Goal: Task Accomplishment & Management: Use online tool/utility

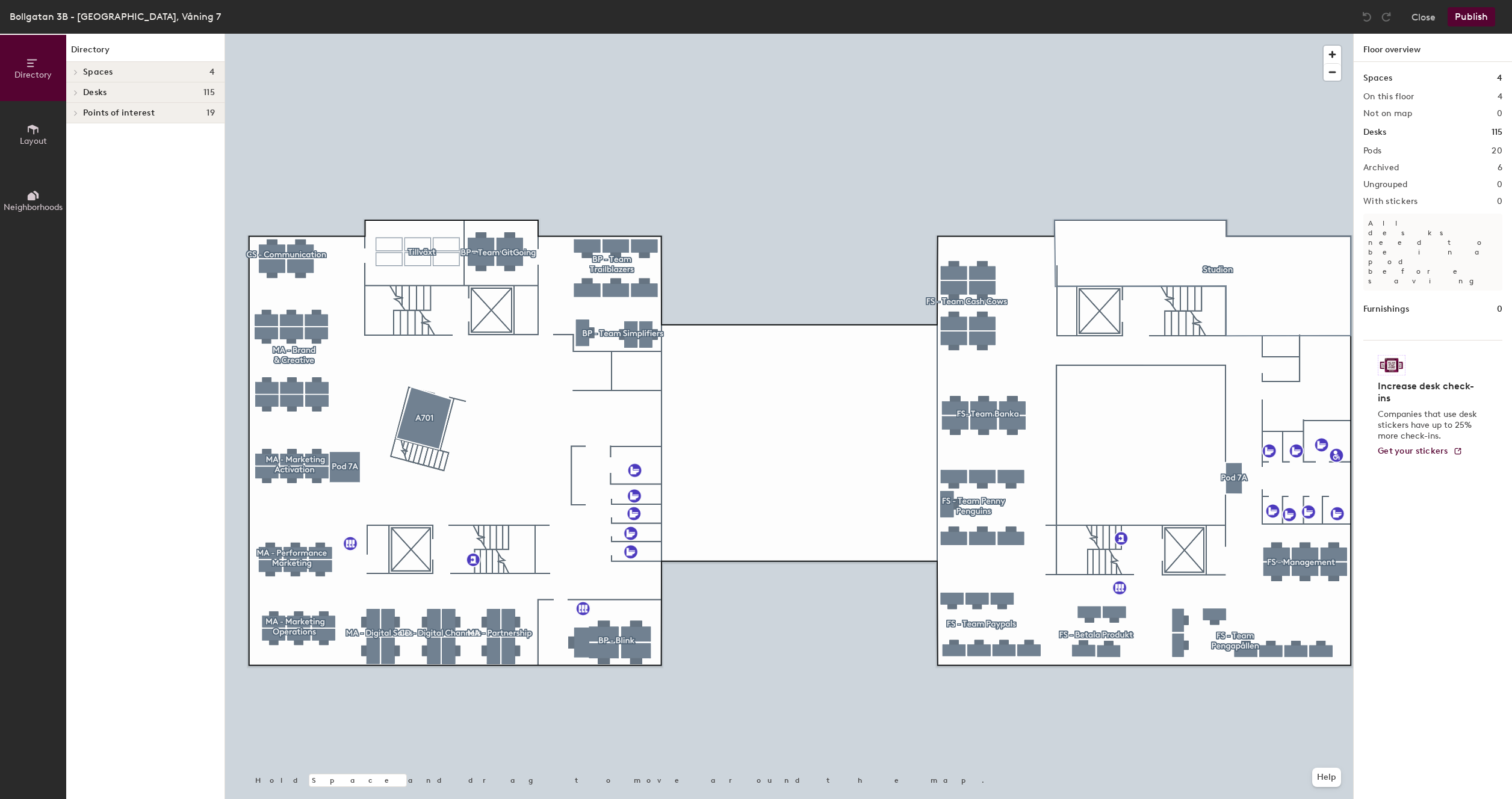
click at [976, 34] on div at bounding box center [789, 34] width 1128 height 0
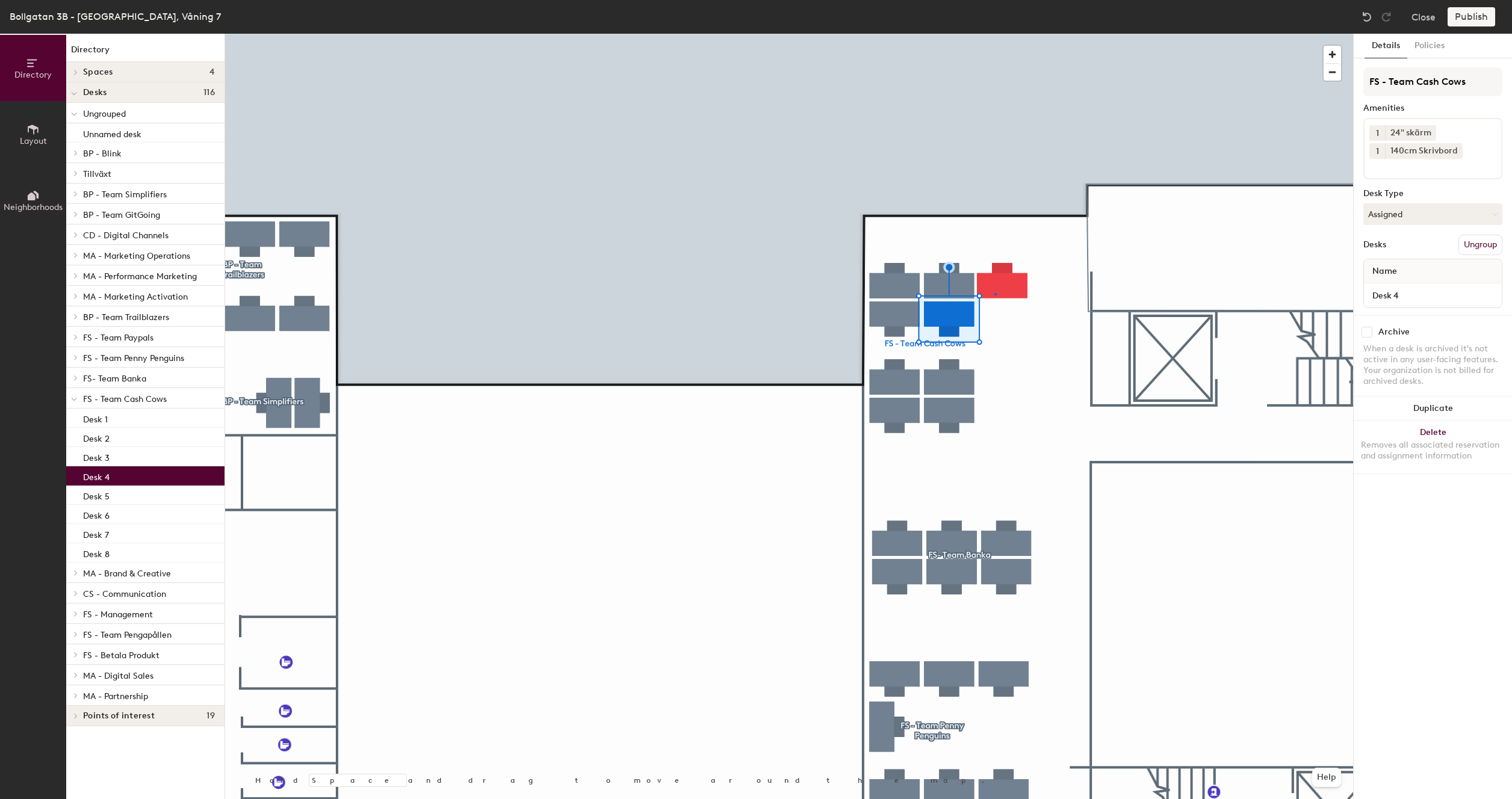
click at [994, 34] on div at bounding box center [789, 34] width 1128 height 0
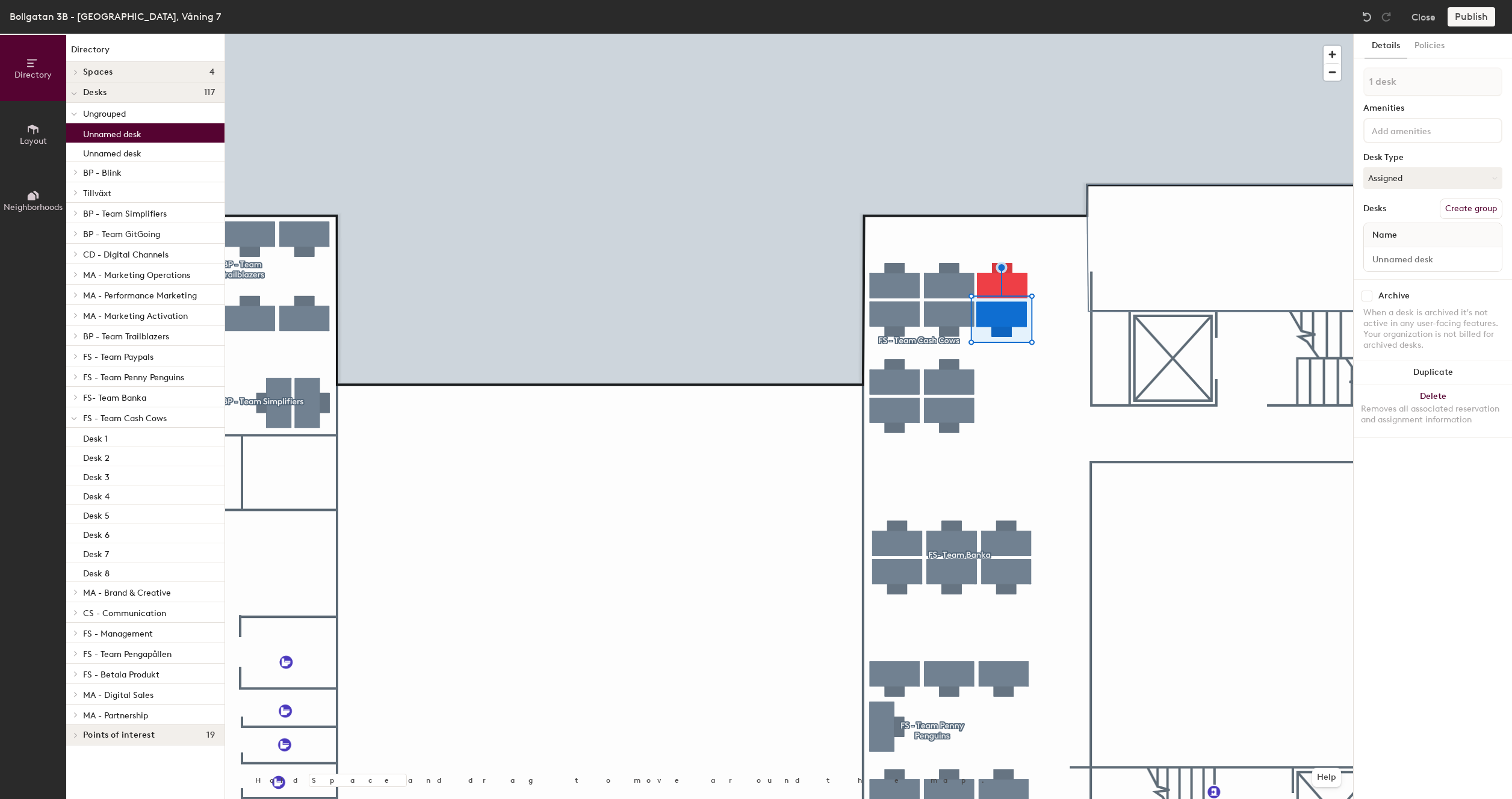
click at [1047, 34] on div at bounding box center [789, 34] width 1128 height 0
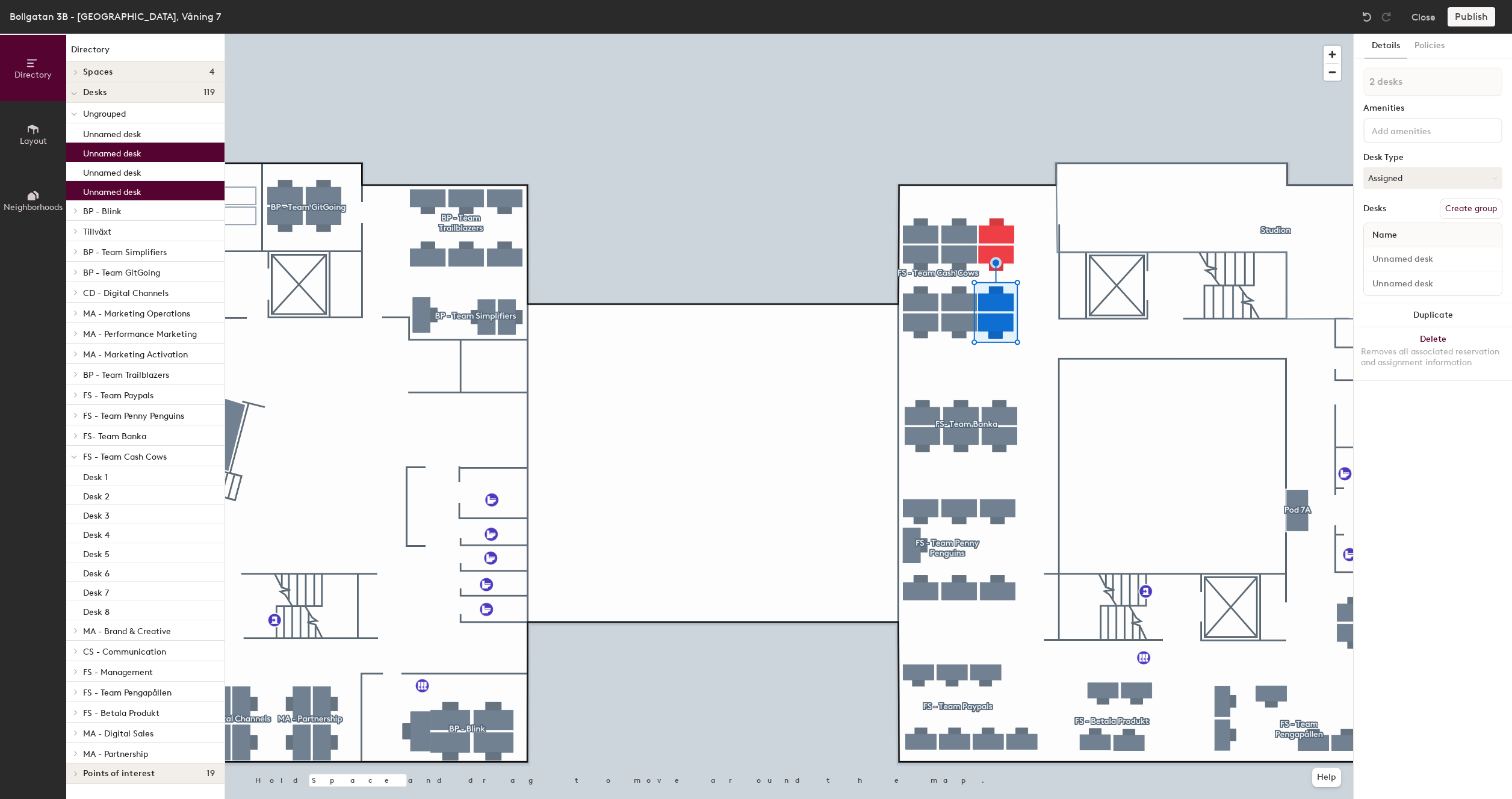
type input "1 desk"
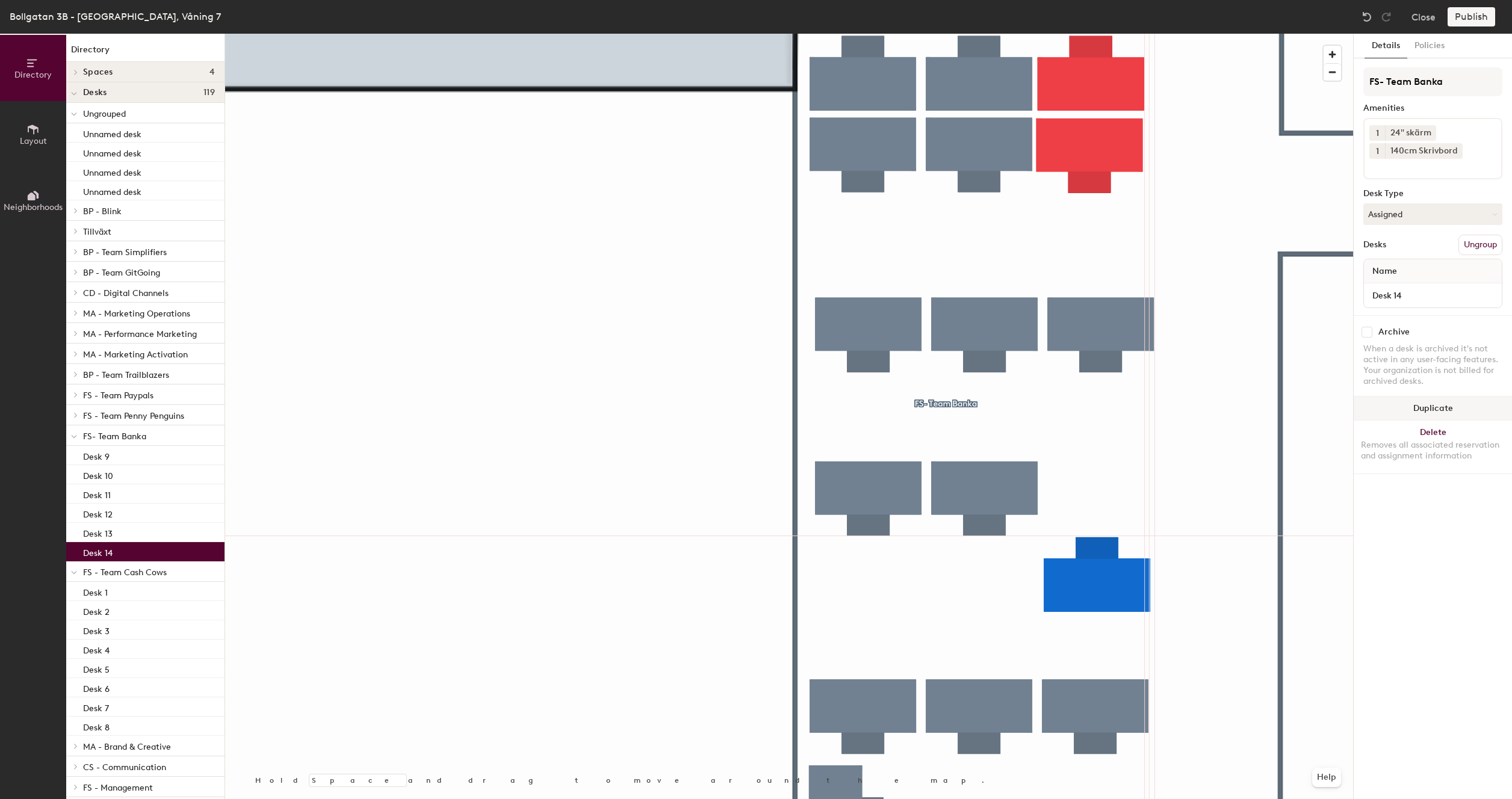
click at [1002, 34] on div at bounding box center [789, 34] width 1128 height 0
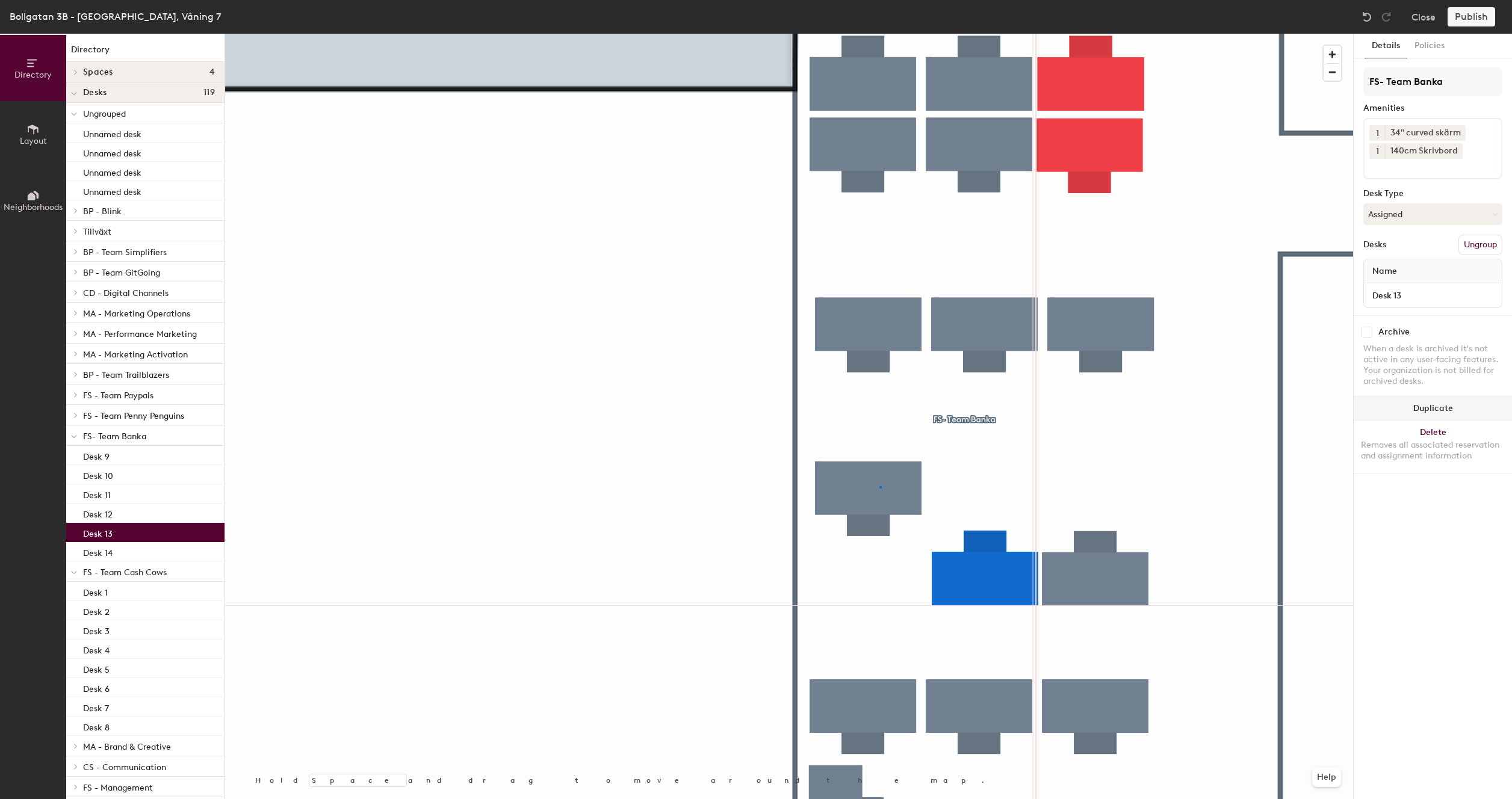
click at [880, 34] on div at bounding box center [789, 34] width 1128 height 0
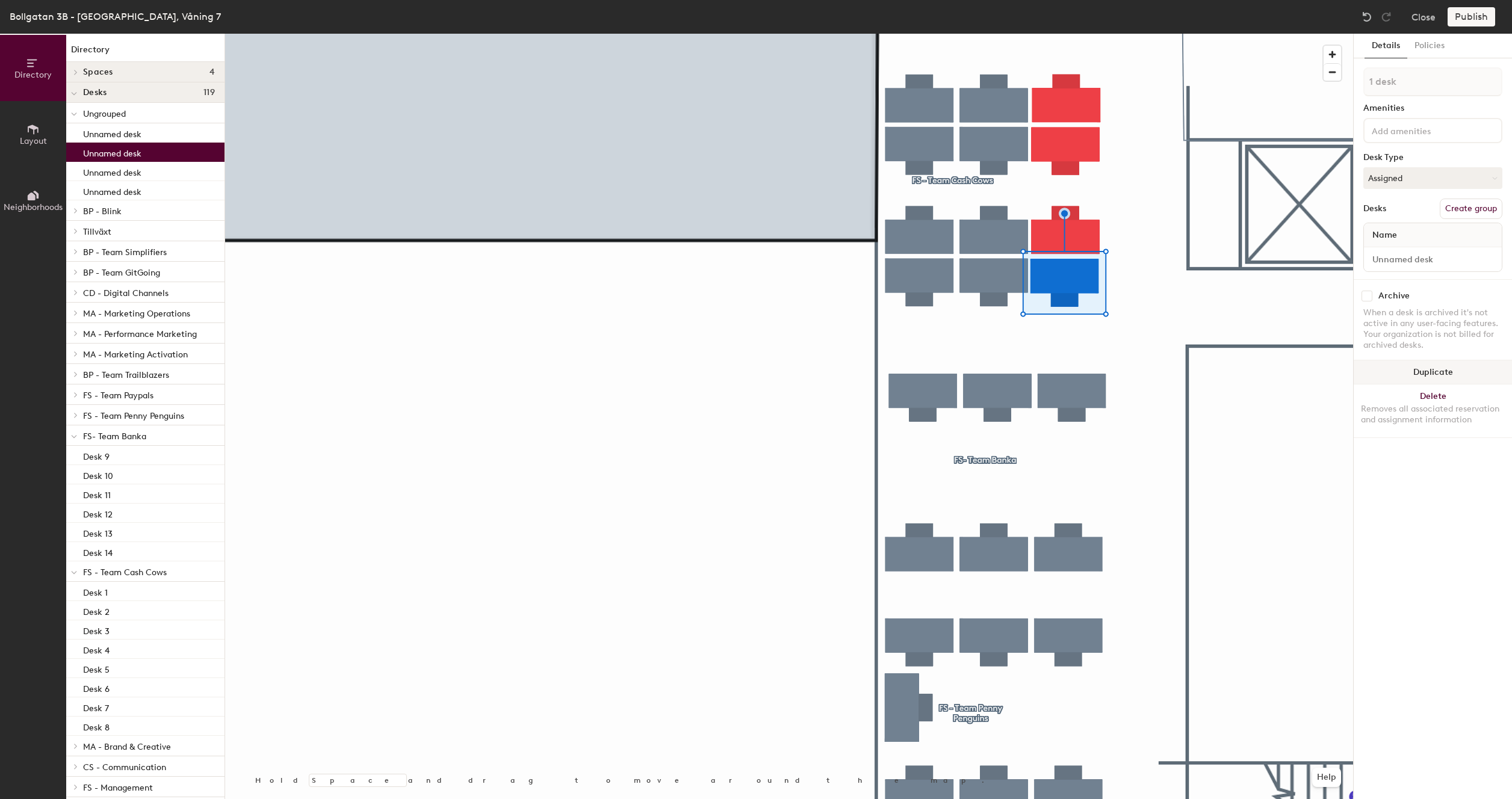
click at [1010, 34] on div at bounding box center [789, 34] width 1128 height 0
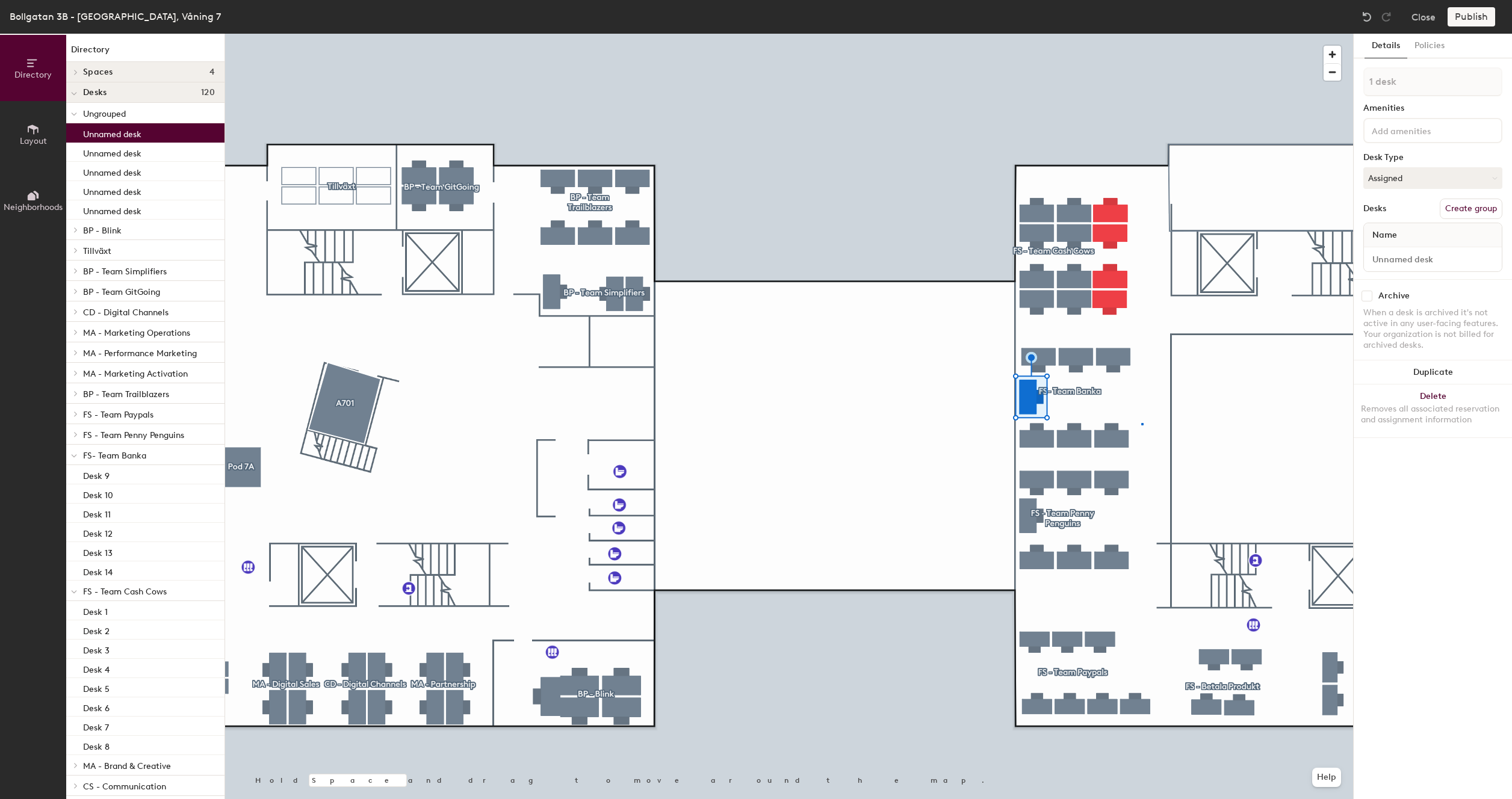
click at [1141, 34] on div at bounding box center [789, 34] width 1128 height 0
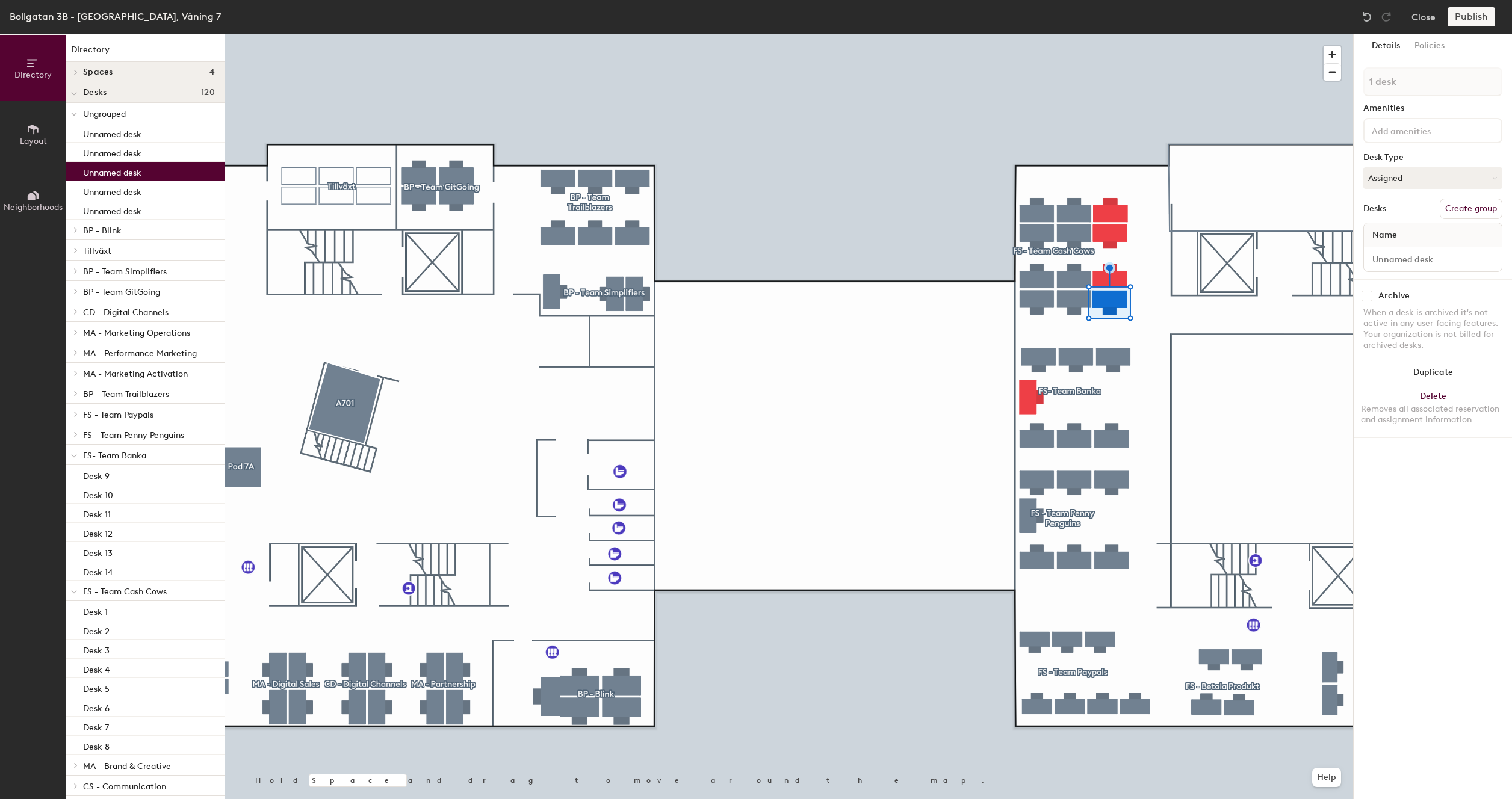
click at [1462, 21] on div "Publish" at bounding box center [1474, 17] width 55 height 19
click at [1471, 20] on div "Publish" at bounding box center [1474, 17] width 55 height 19
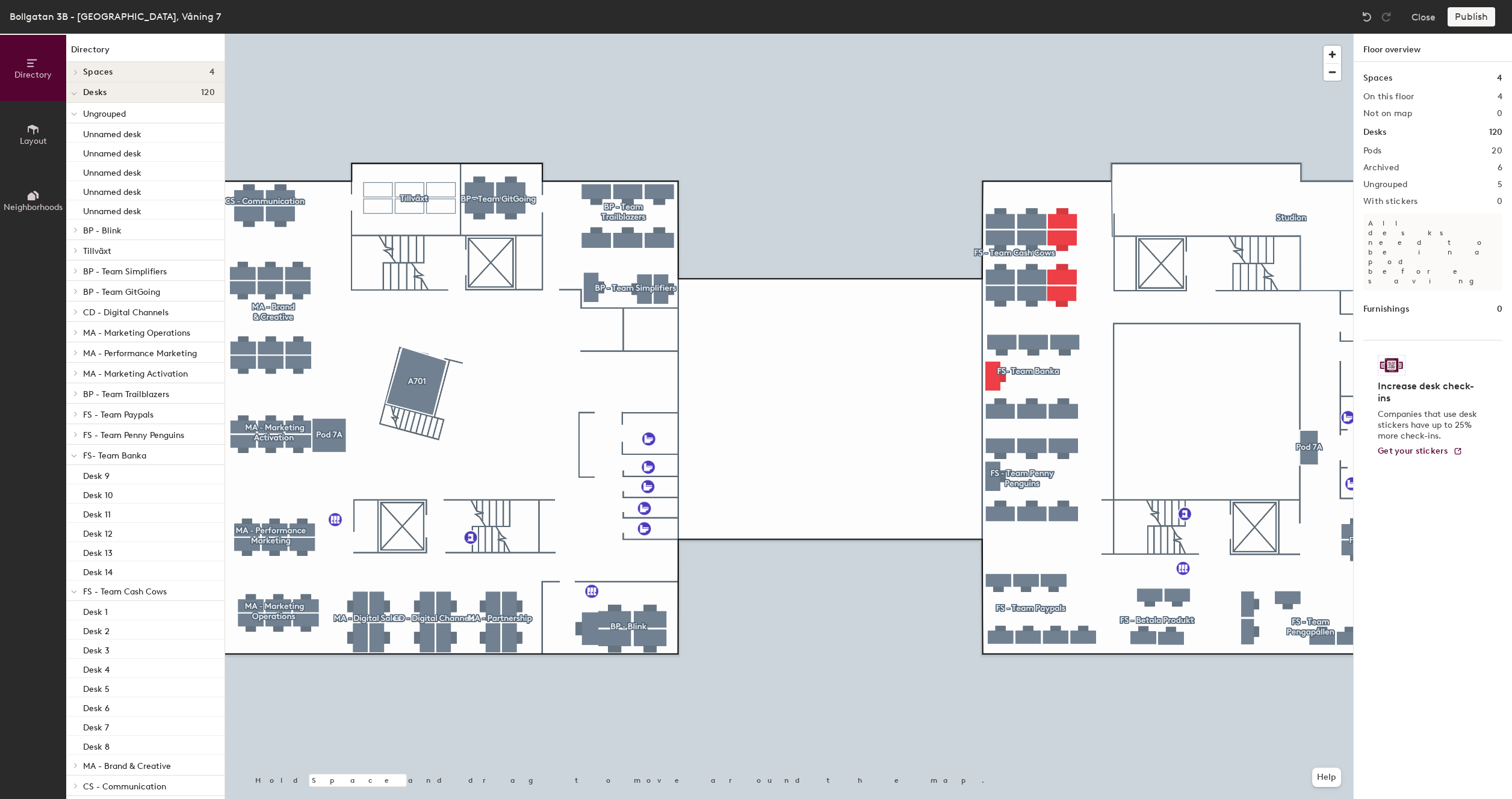
click at [1042, 34] on div at bounding box center [789, 34] width 1128 height 0
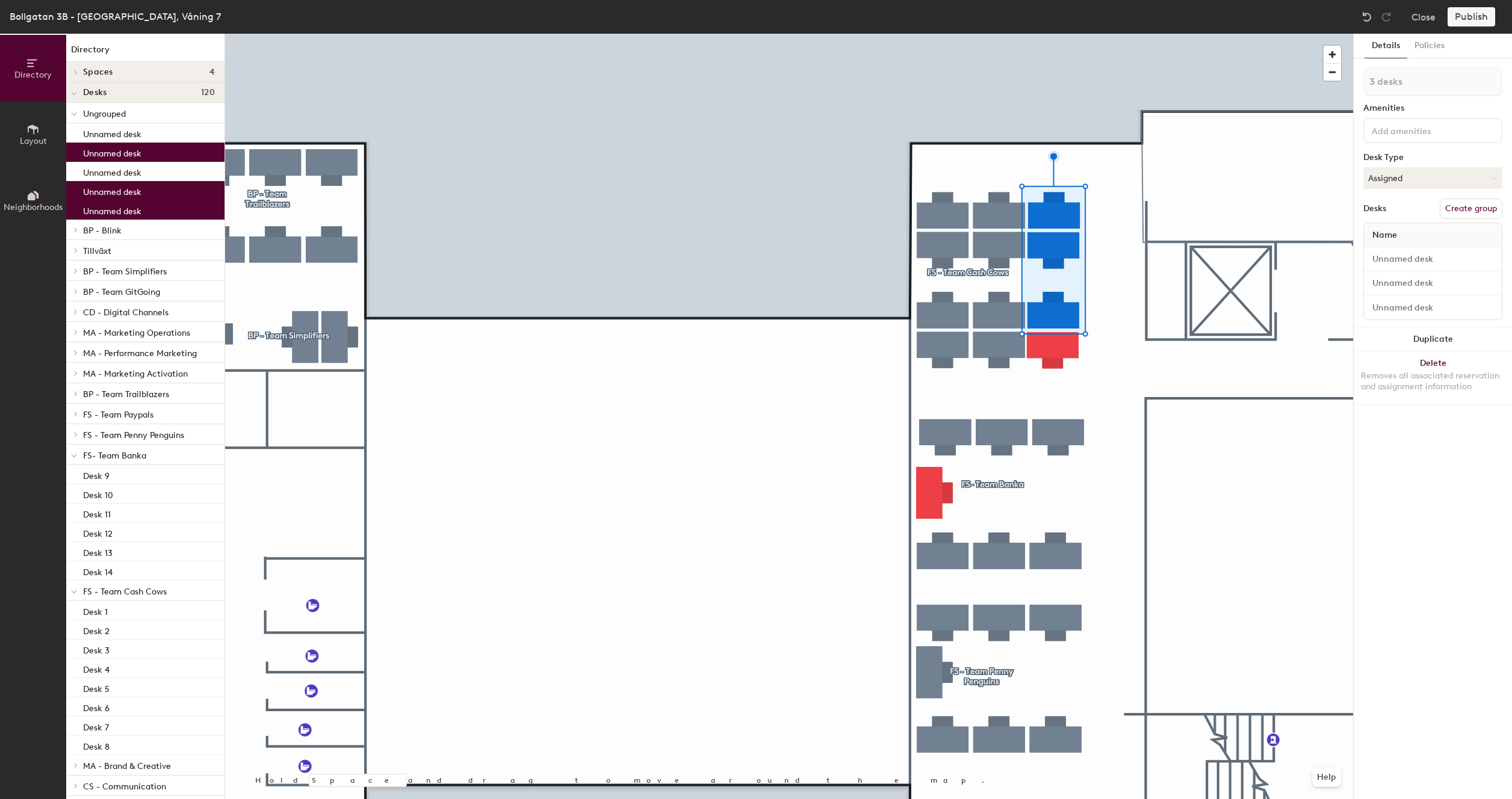
type input "4 desks"
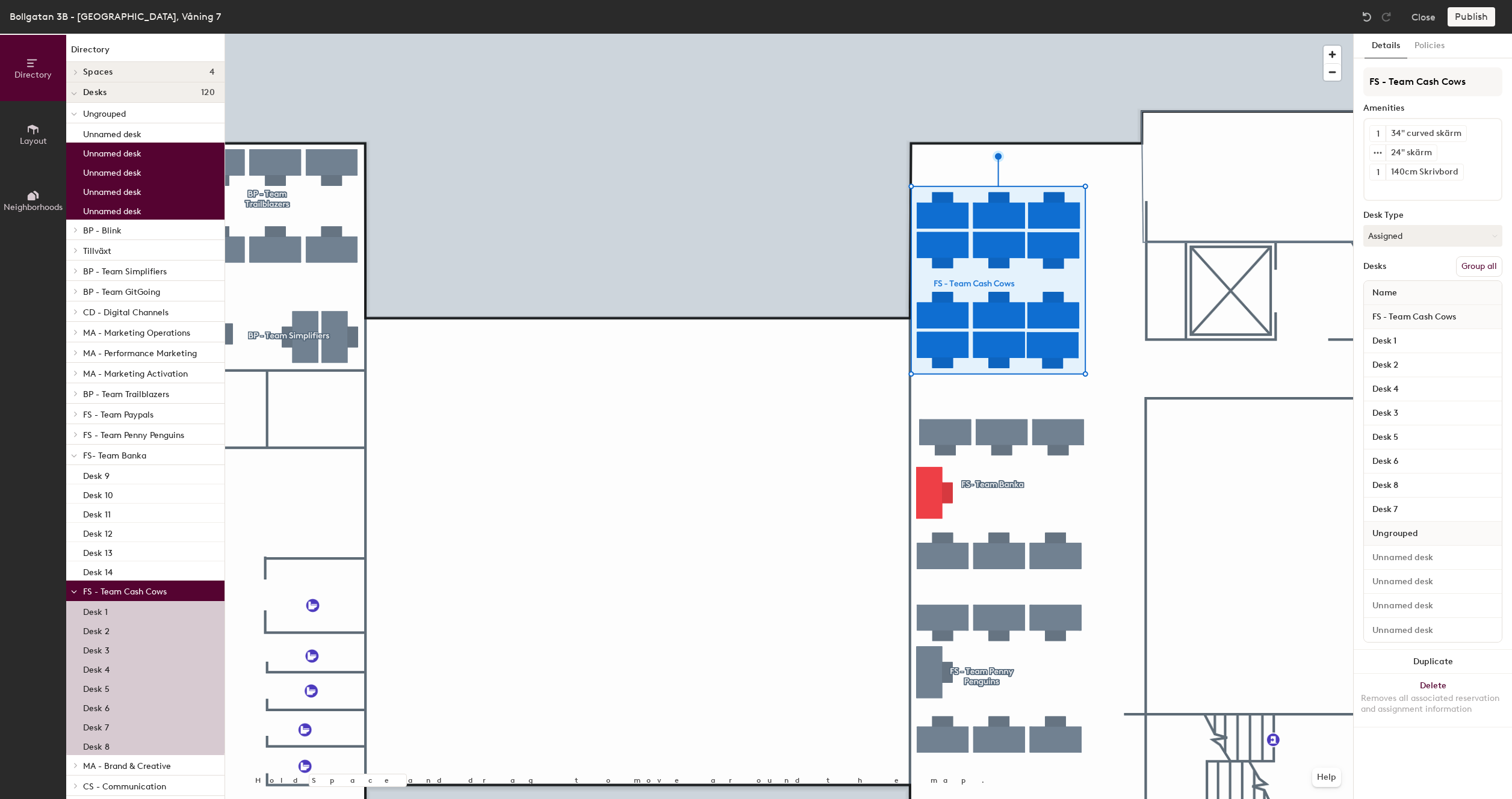
click at [1485, 270] on button "Group all" at bounding box center [1479, 266] width 47 height 21
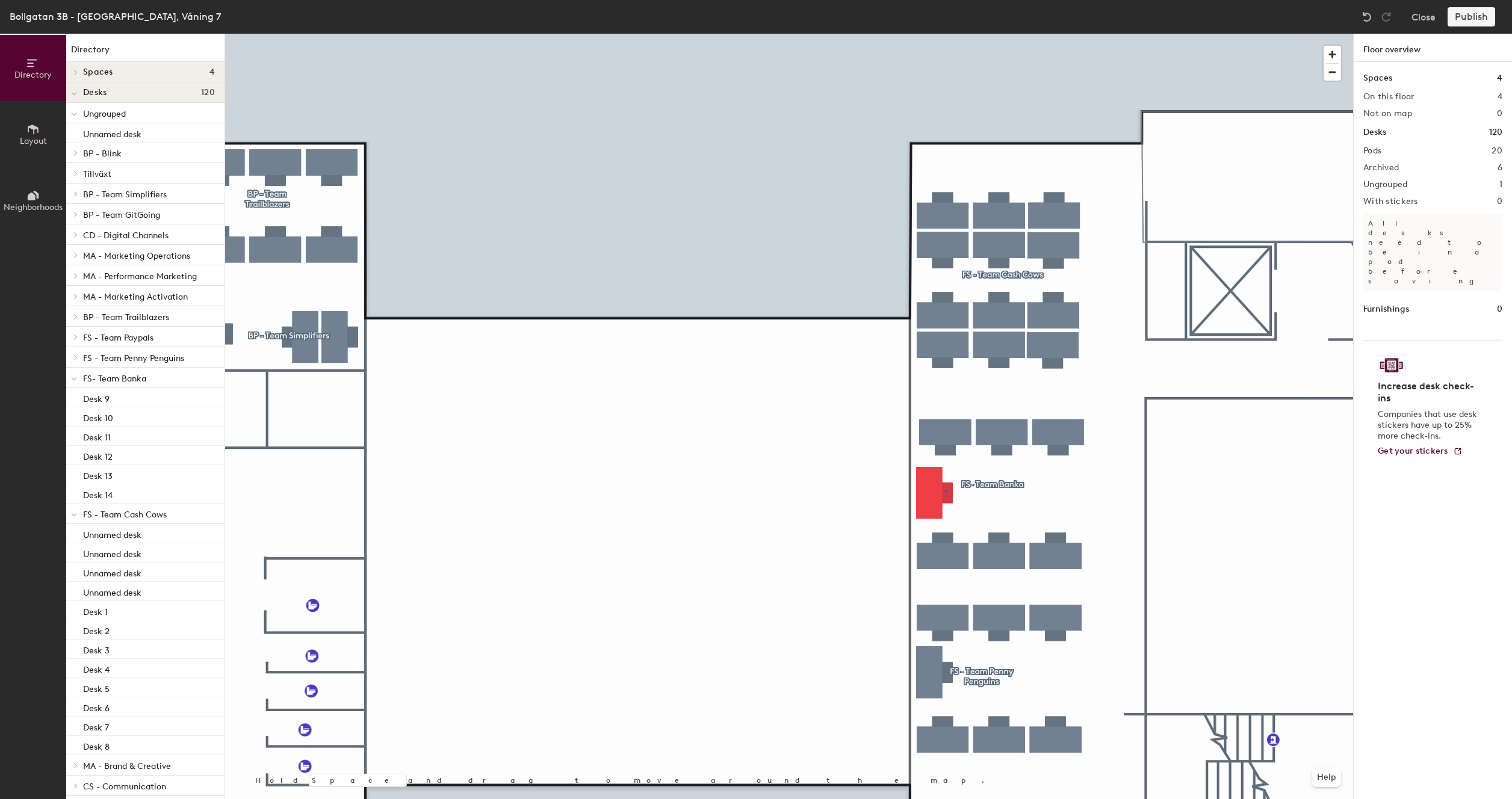
click at [945, 34] on div at bounding box center [789, 34] width 1128 height 0
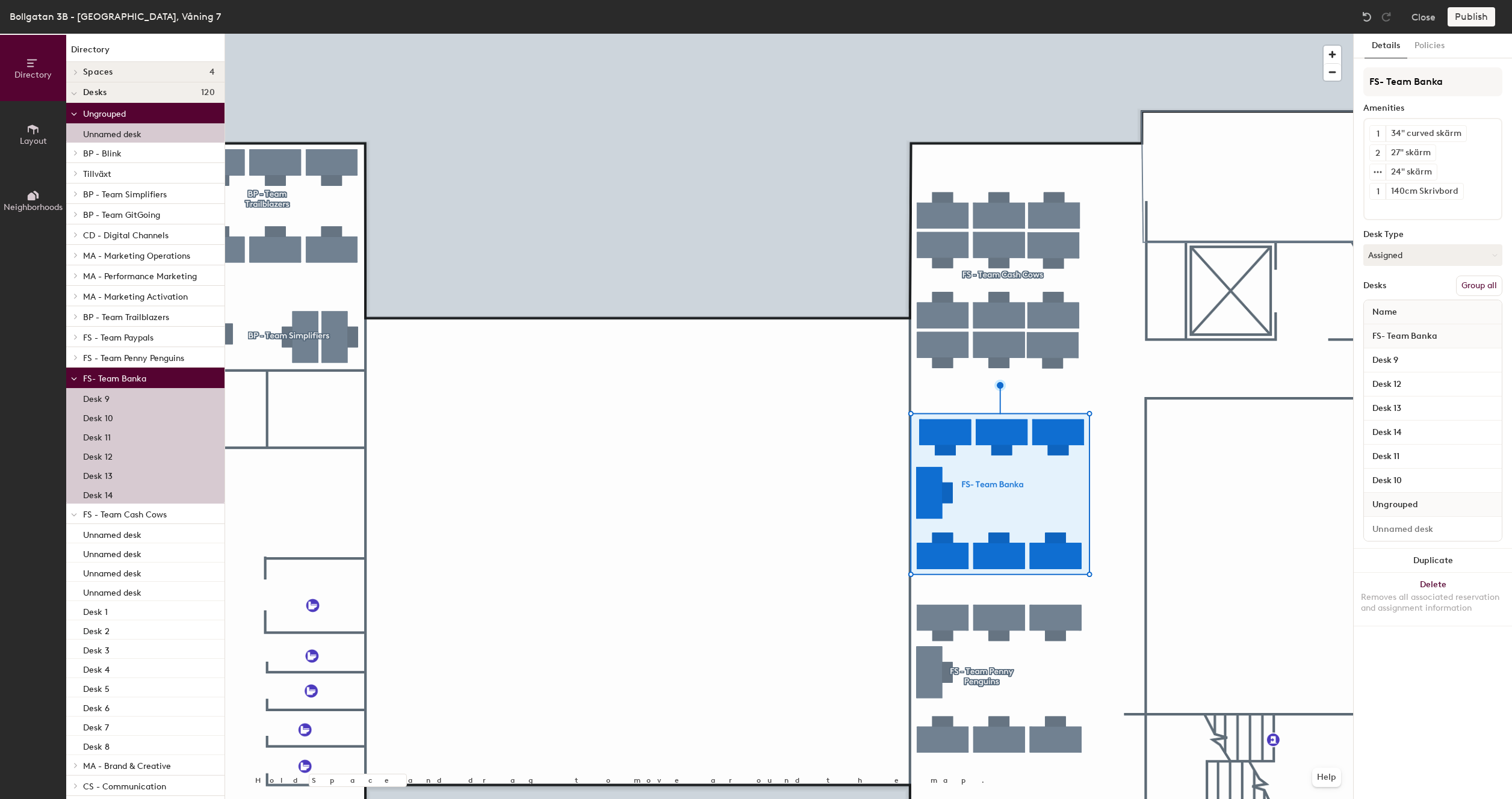
click at [1479, 287] on button "Group all" at bounding box center [1479, 286] width 47 height 21
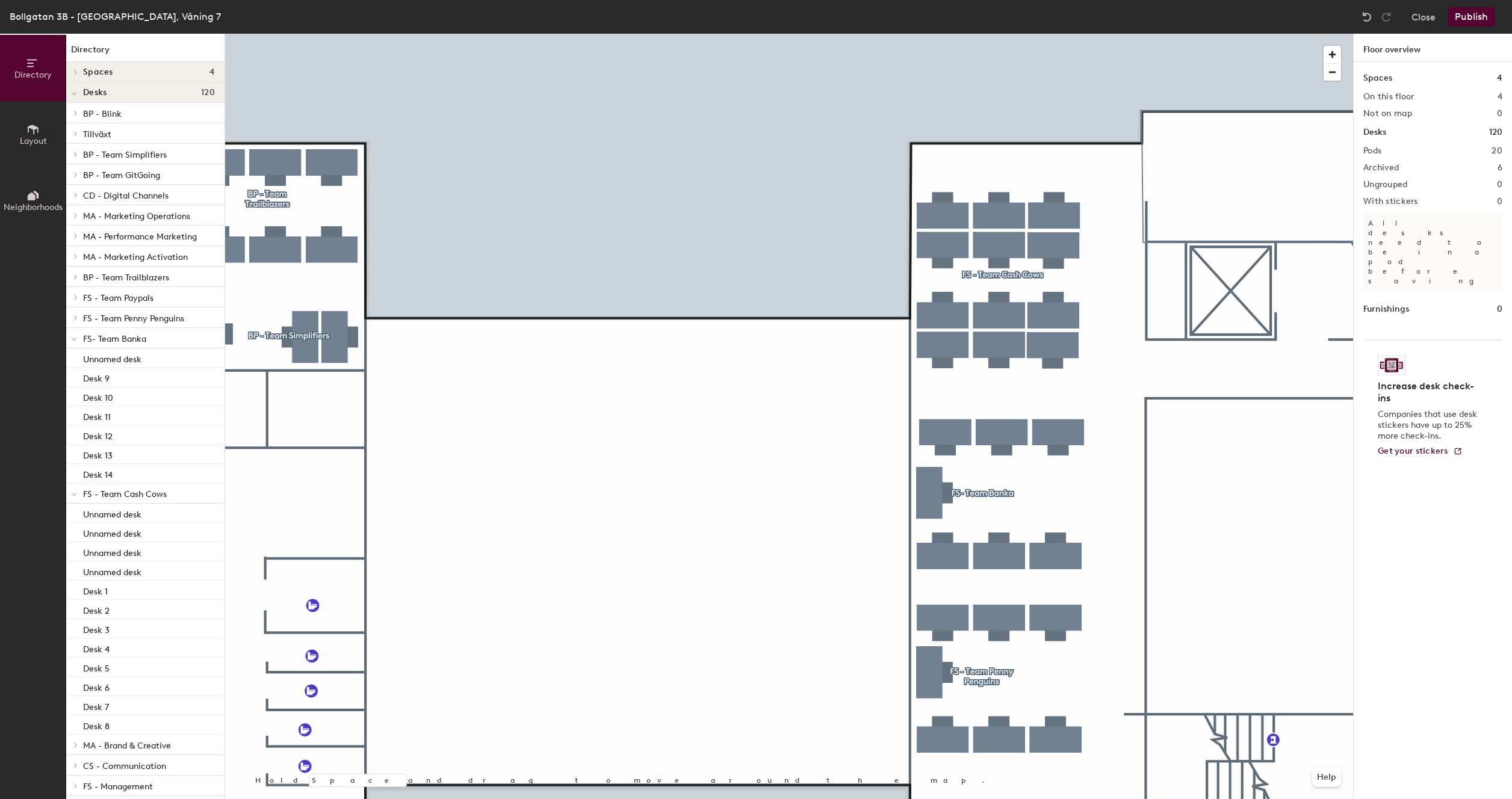
click at [1474, 20] on button "Publish" at bounding box center [1471, 17] width 48 height 19
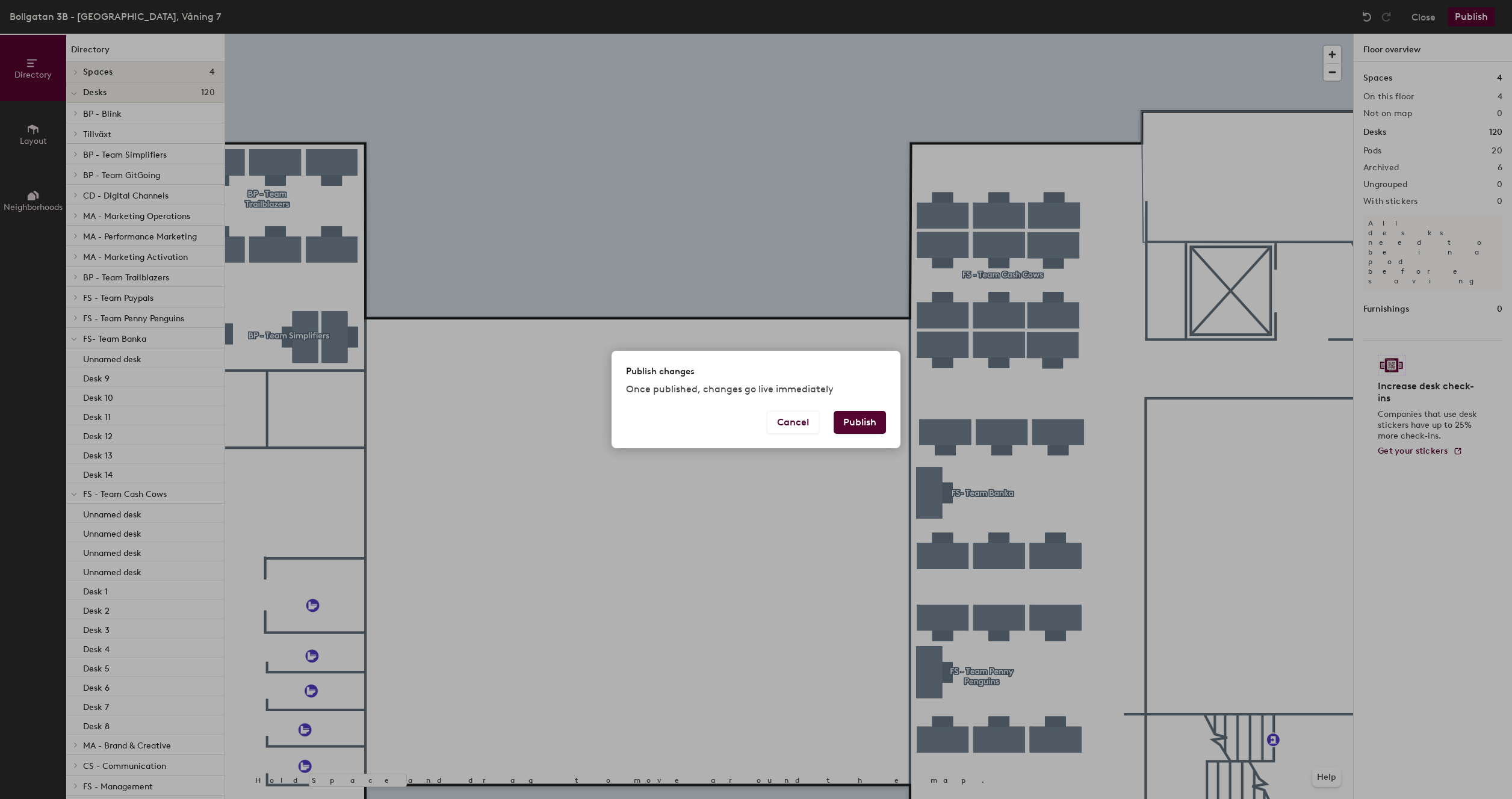
click at [868, 429] on button "Publish" at bounding box center [859, 422] width 52 height 23
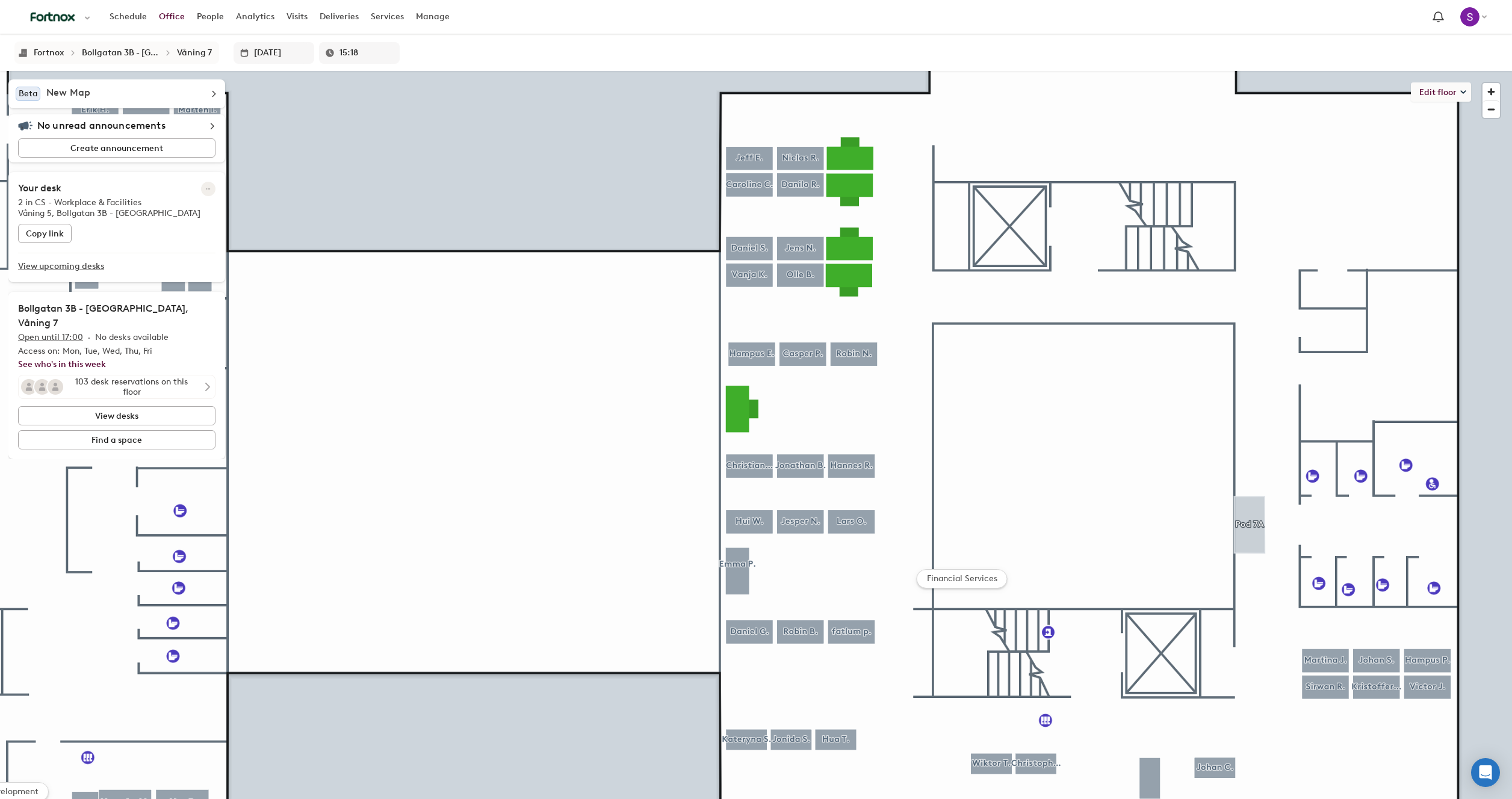
type input "15:23"
